Goal: Task Accomplishment & Management: Manage account settings

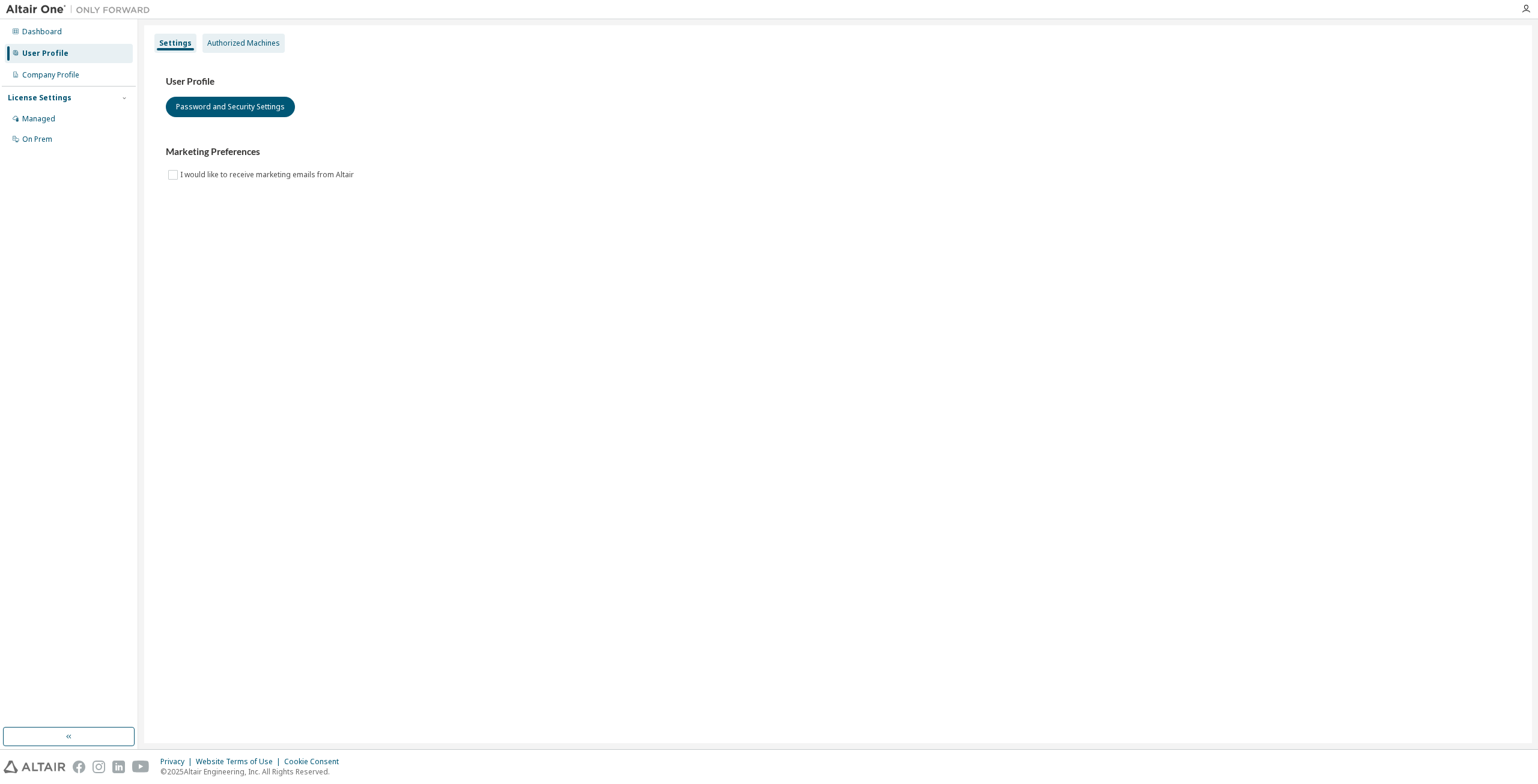
click at [233, 46] on div "Authorized Machines" at bounding box center [244, 43] width 72 height 9
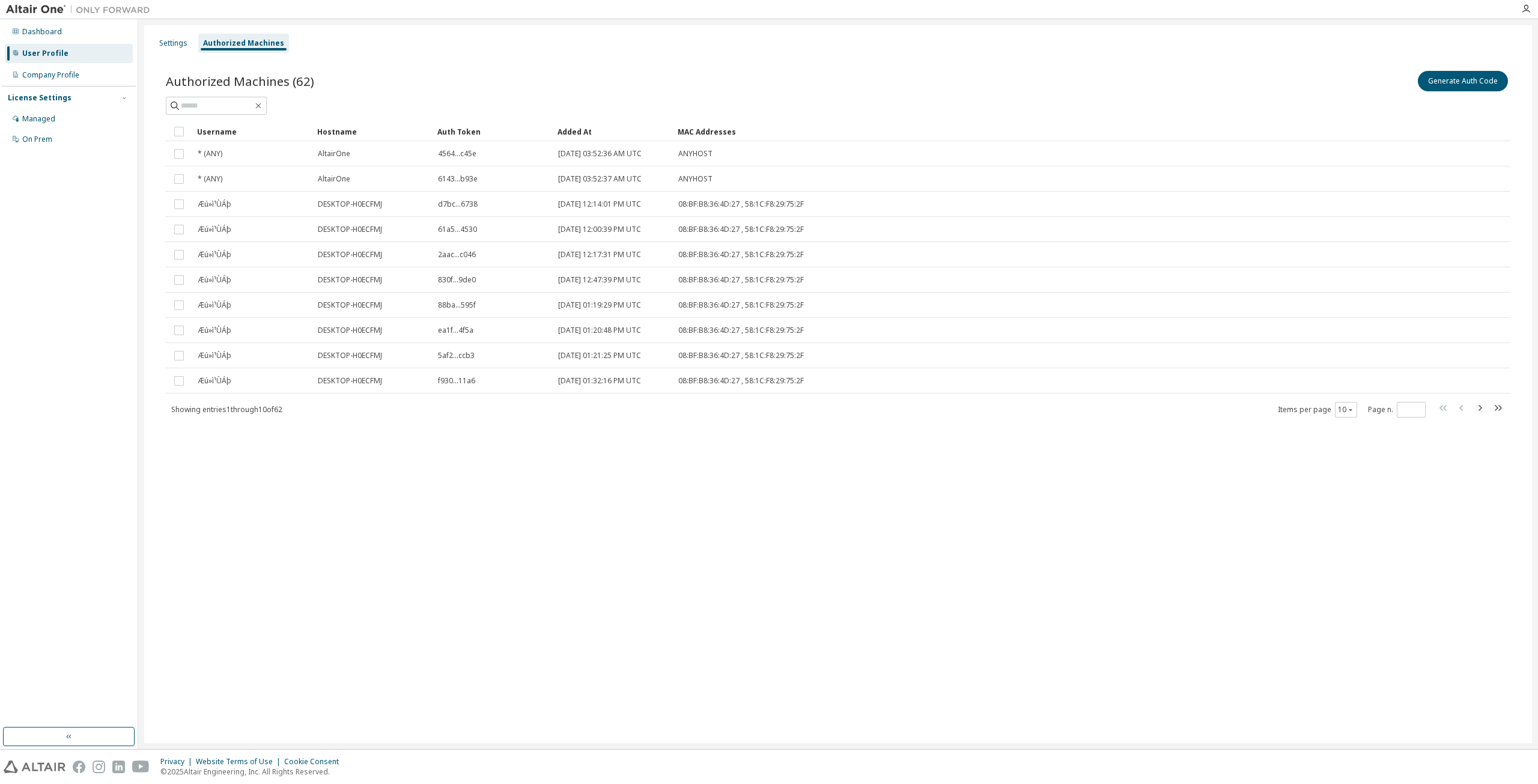
click at [570, 133] on div "Added At" at bounding box center [612, 131] width 110 height 19
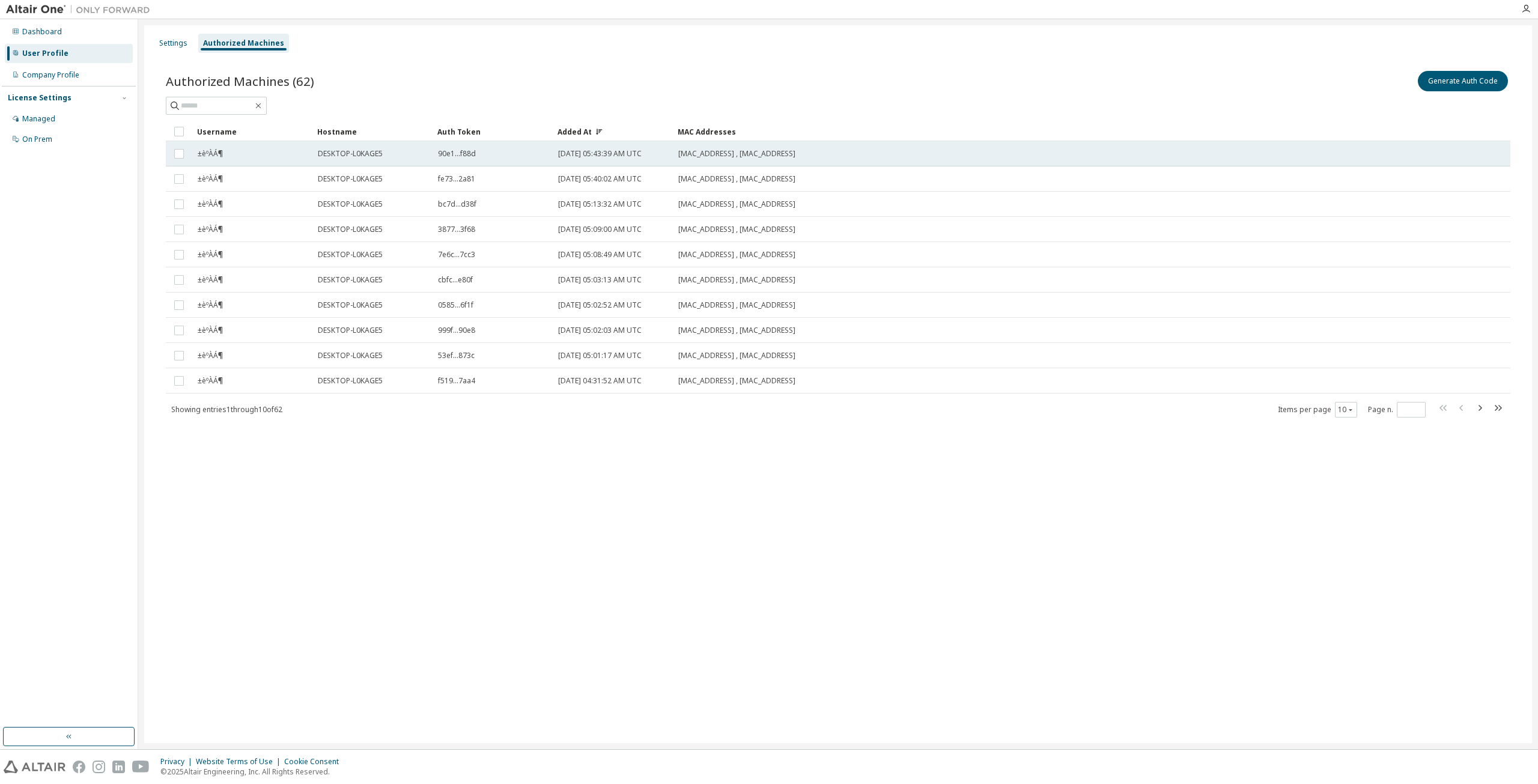
click at [787, 156] on span "A8:A1:59:FF:E5:36 , 00:FF:0D:E8:5C:CE" at bounding box center [737, 153] width 117 height 9
drag, startPoint x: 811, startPoint y: 156, endPoint x: 686, endPoint y: 164, distance: 125.3
click at [686, 164] on td "A8:A1:59:FF:E5:36 , 00:FF:0D:E8:5C:CE" at bounding box center [1031, 153] width 716 height 25
drag, startPoint x: 812, startPoint y: 384, endPoint x: 547, endPoint y: 146, distance: 356.2
click at [547, 146] on tbody "±èºÀÁ¶ DESKTOP-L0KAGE5 90e1...f88d 2025-10-01 05:43:39 AM UTC A8:A1:59:FF:E5:36…" at bounding box center [838, 267] width 1344 height 252
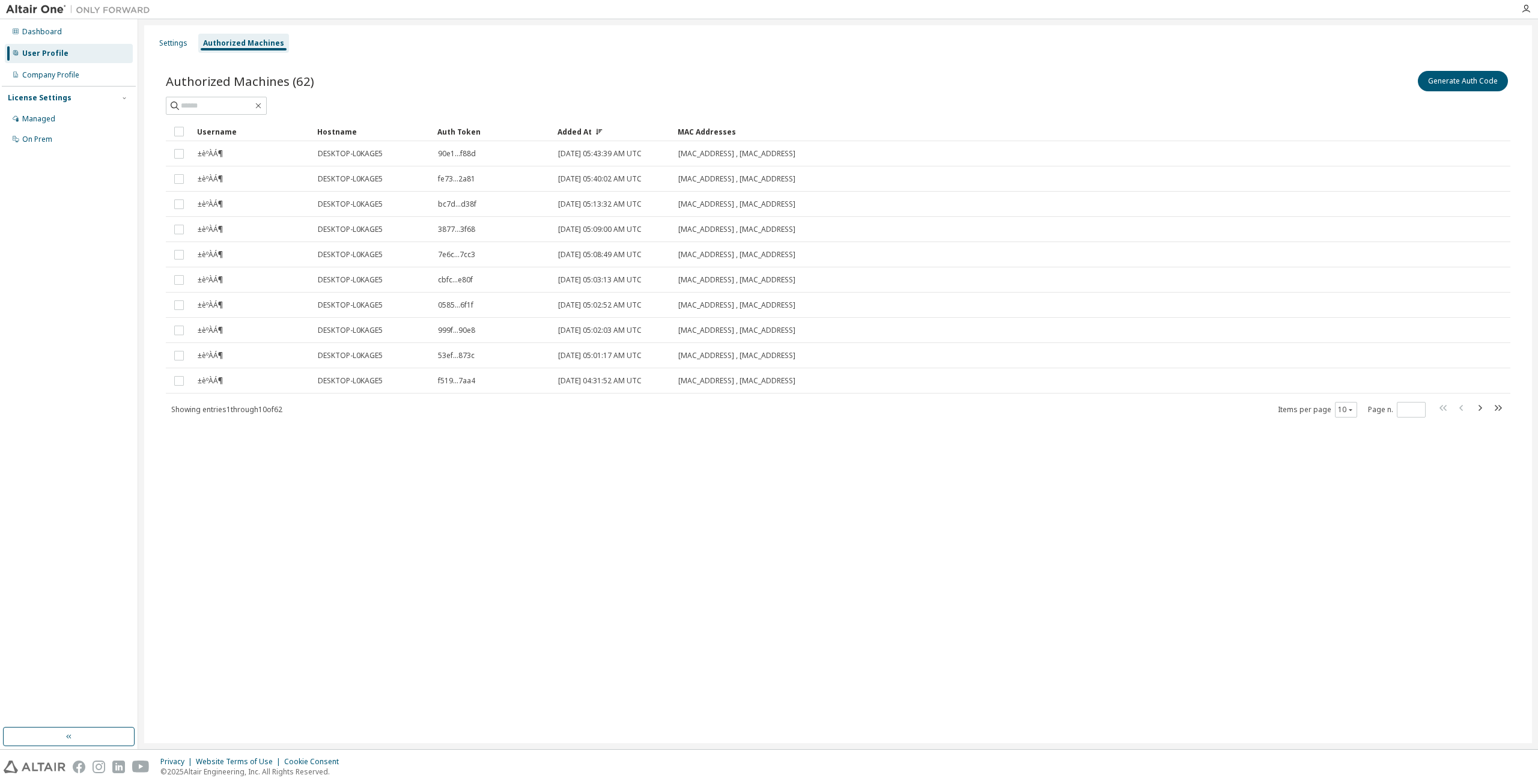
click at [634, 439] on div "Authorized Machines (62) Generate Auth Code Clear Load Save Save As Field Opera…" at bounding box center [837, 251] width 1373 height 395
click at [1482, 412] on icon "button" at bounding box center [1479, 408] width 15 height 15
type input "*"
click at [1032, 513] on div "Settings Authorized Machines Authorized Machines (62) Generate Auth Code Clear …" at bounding box center [838, 384] width 1388 height 718
